Goal: Go to known website: Go to known website

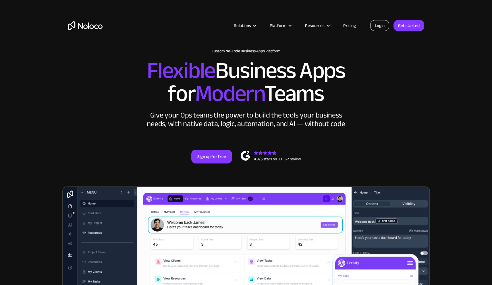
click at [386, 24] on link "Login" at bounding box center [379, 25] width 19 height 11
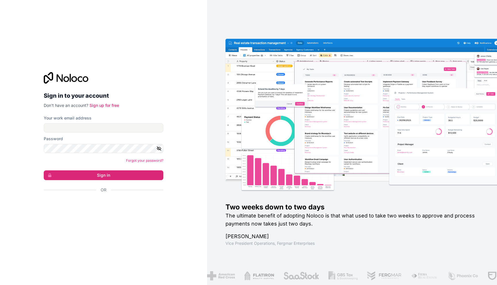
click at [123, 213] on div "Sign in to your account Don't have an account? Sign up for free Your work email…" at bounding box center [103, 142] width 129 height 159
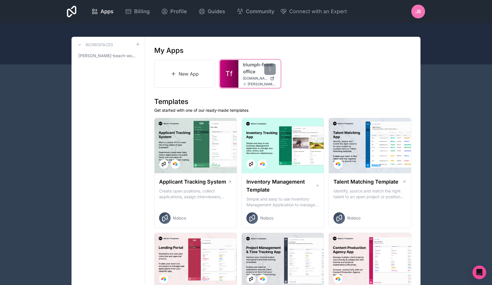
click at [248, 72] on link "triumph-front-office" at bounding box center [259, 68] width 33 height 14
